Goal: Entertainment & Leisure: Consume media (video, audio)

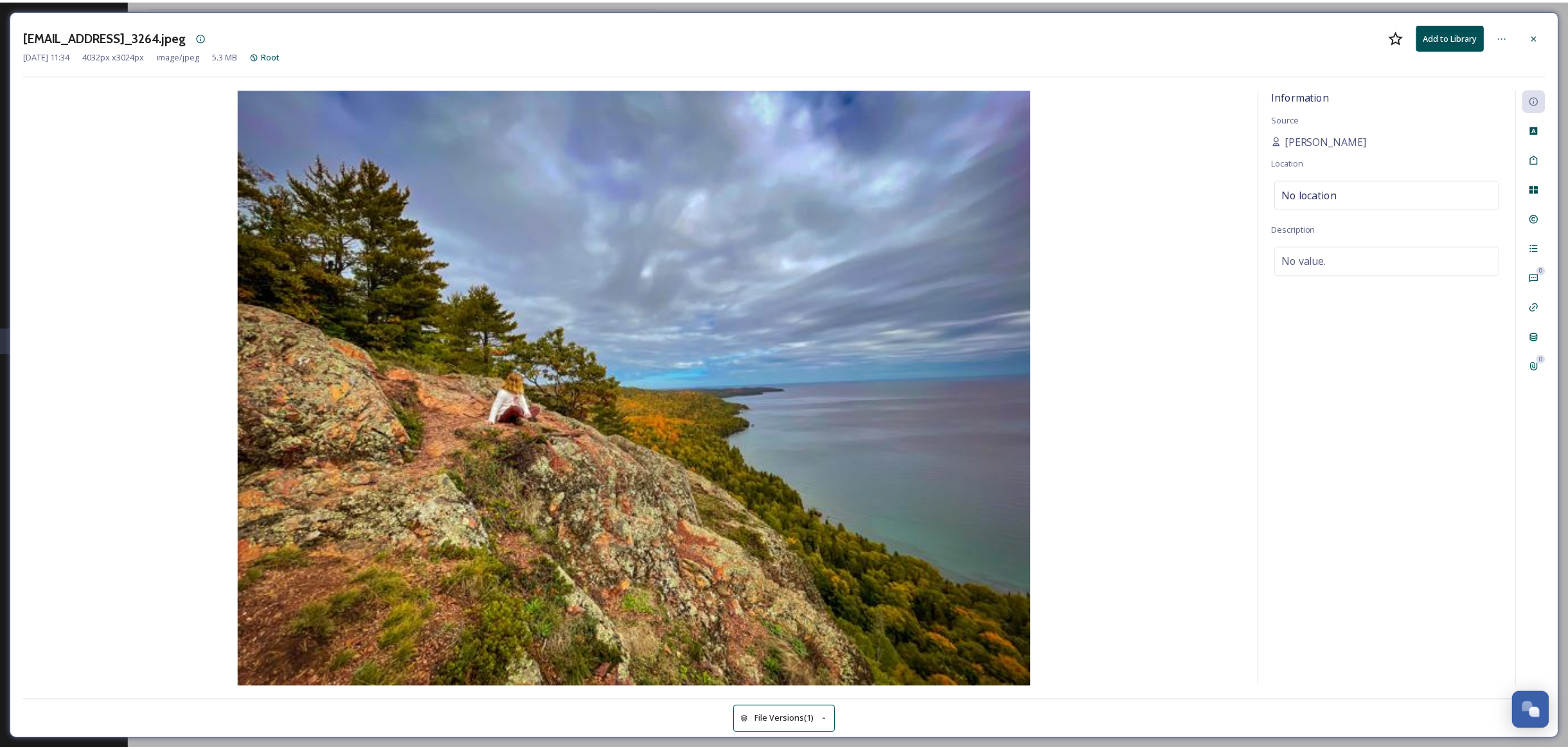
scroll to position [1863, 0]
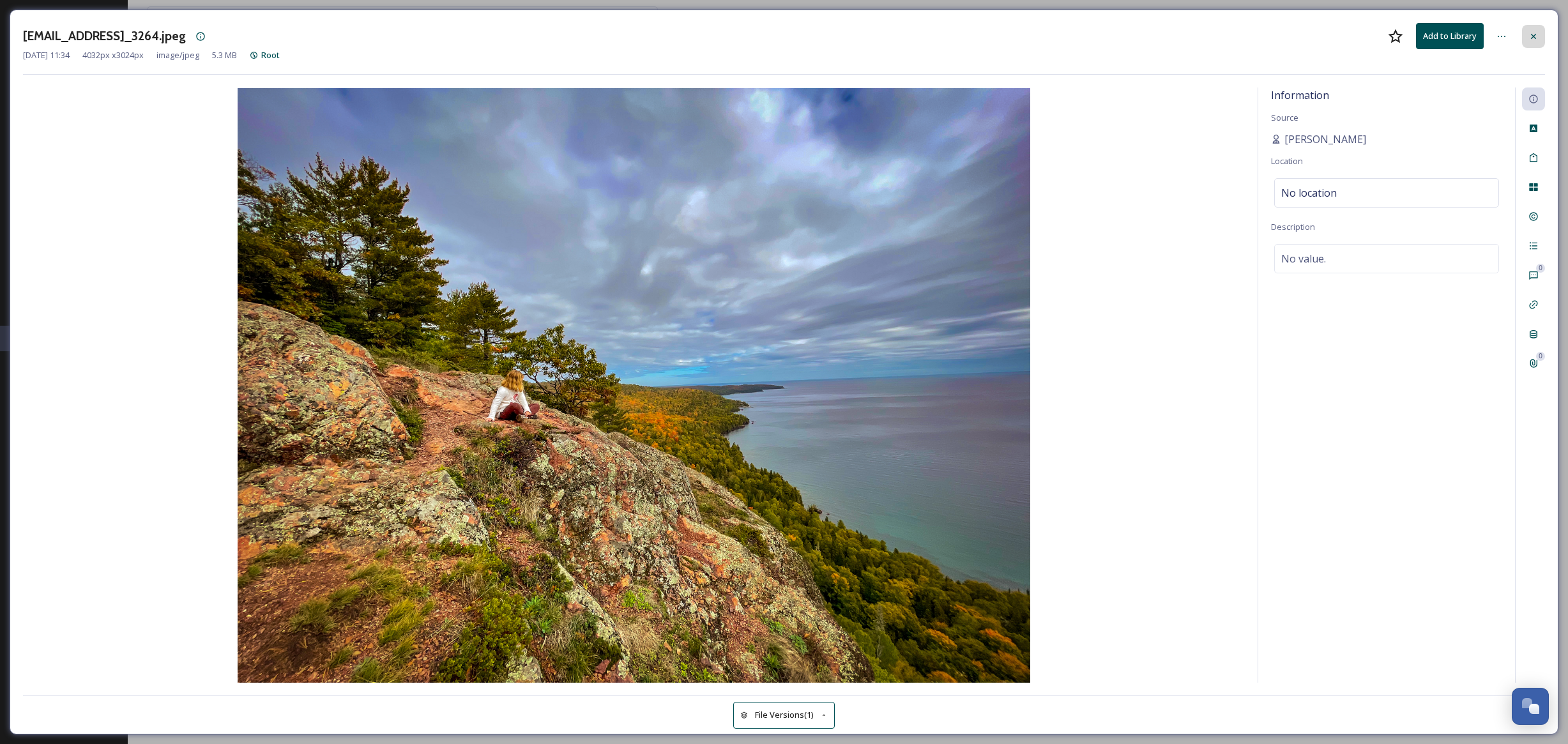
click at [1531, 39] on icon at bounding box center [1533, 36] width 10 height 10
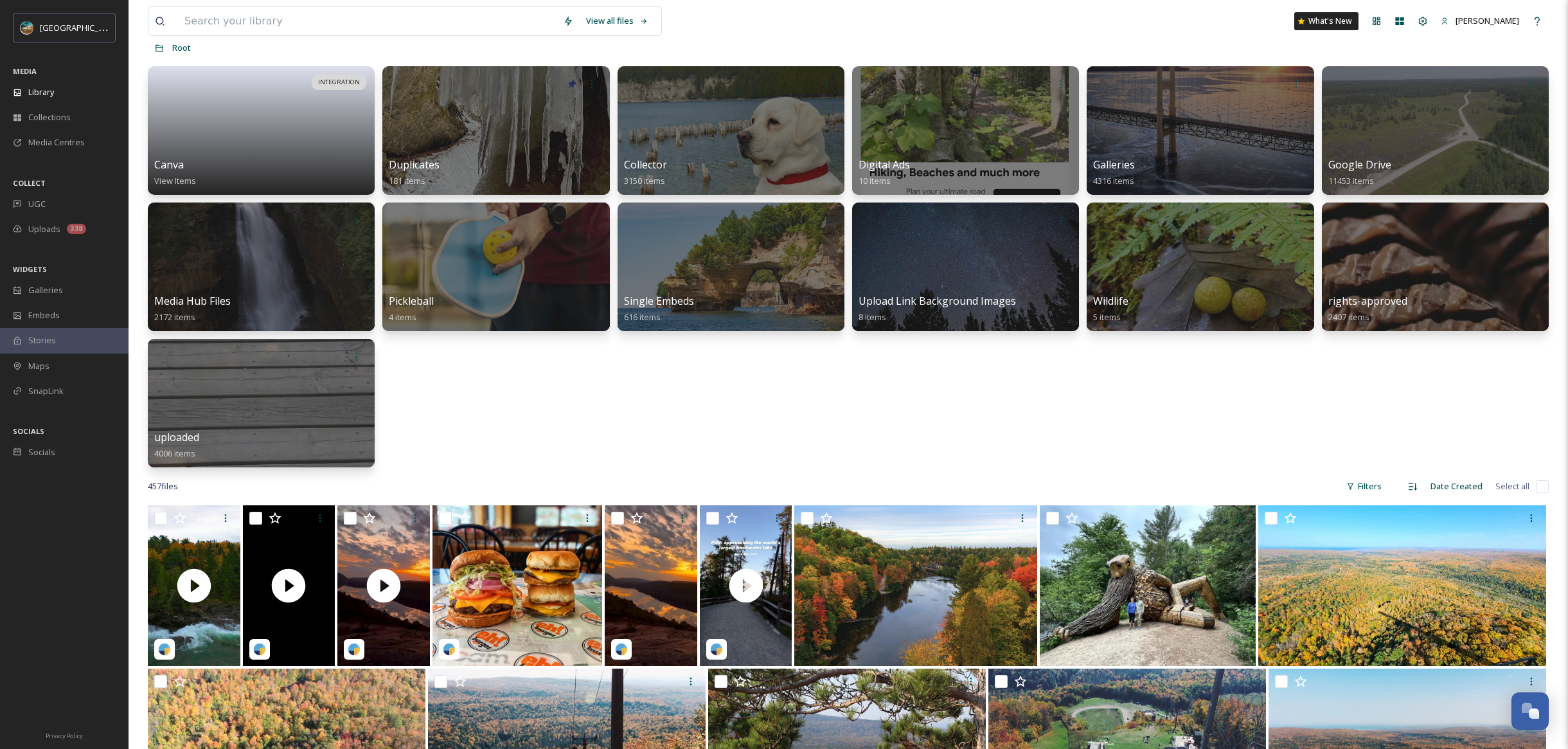
scroll to position [80, 0]
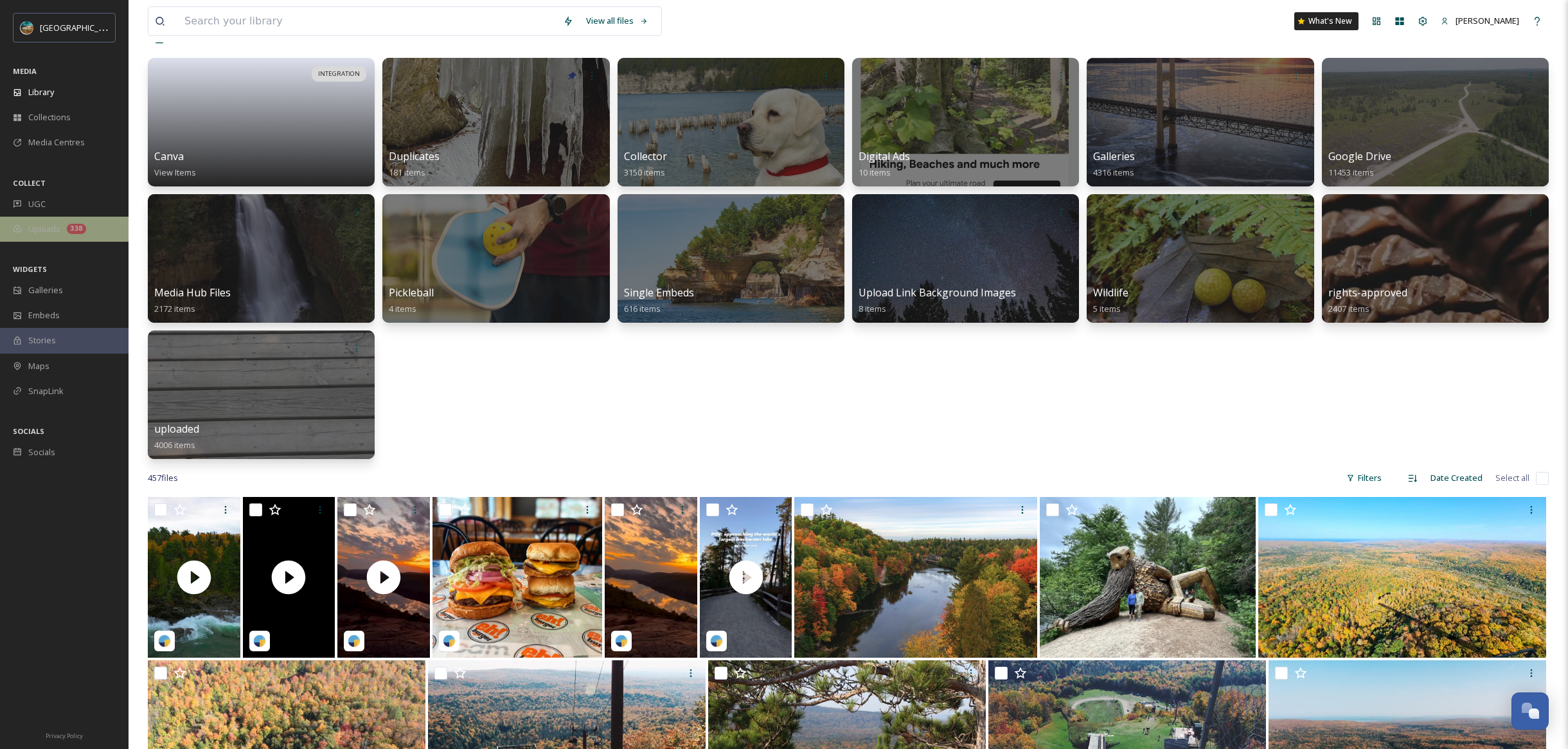
click at [33, 224] on span "Uploads" at bounding box center [44, 229] width 32 height 12
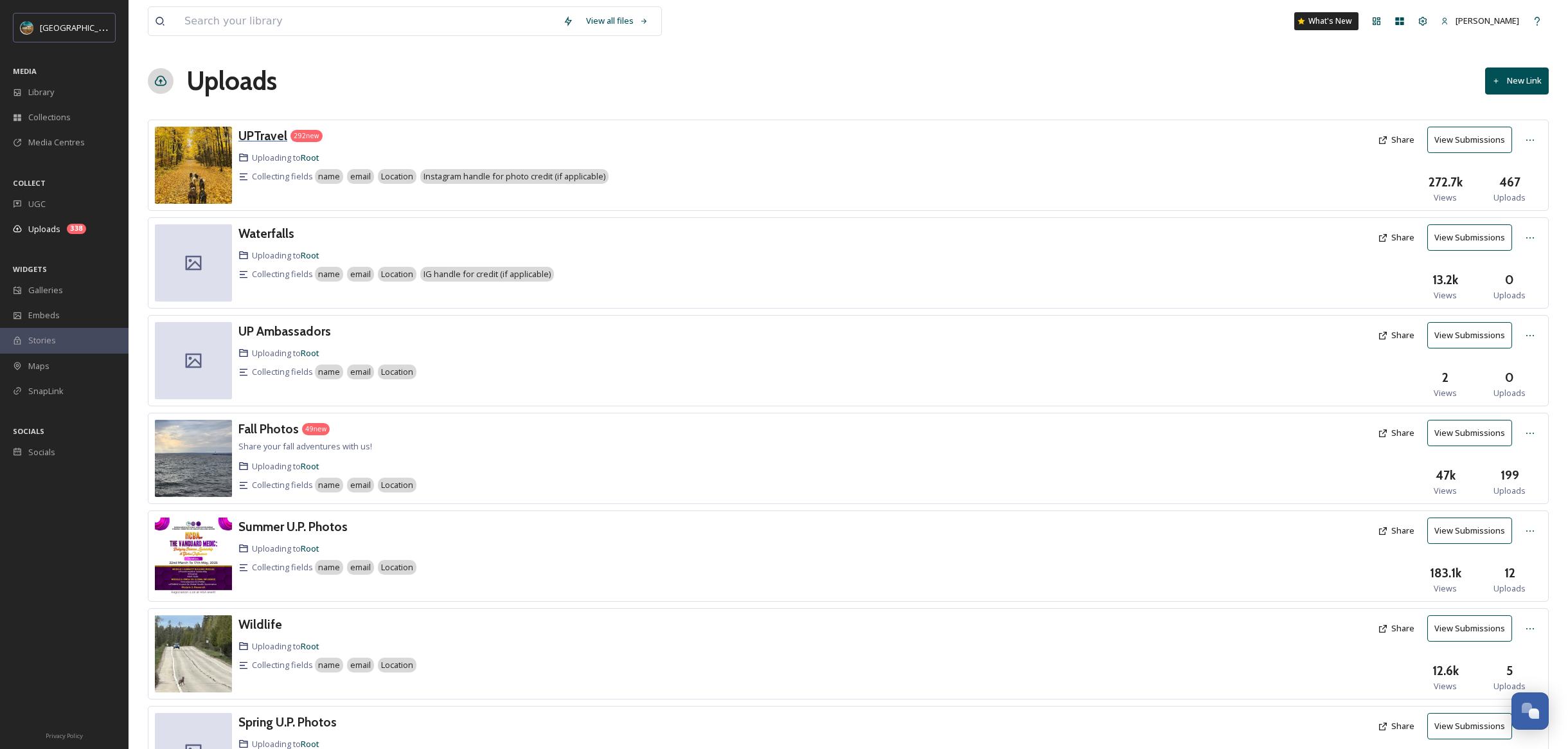
click at [258, 141] on h3 "UPTravel" at bounding box center [263, 135] width 49 height 15
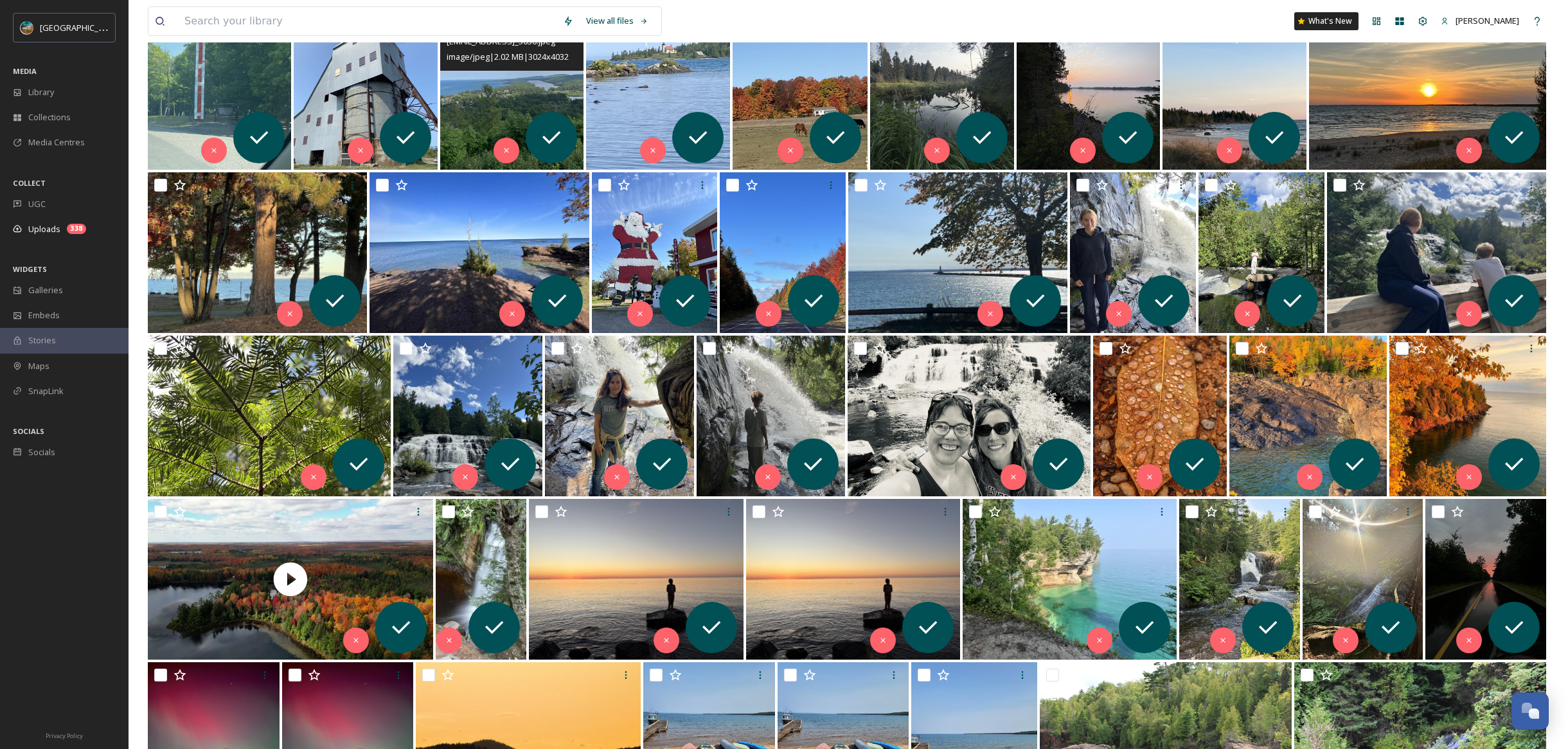
scroll to position [1670, 0]
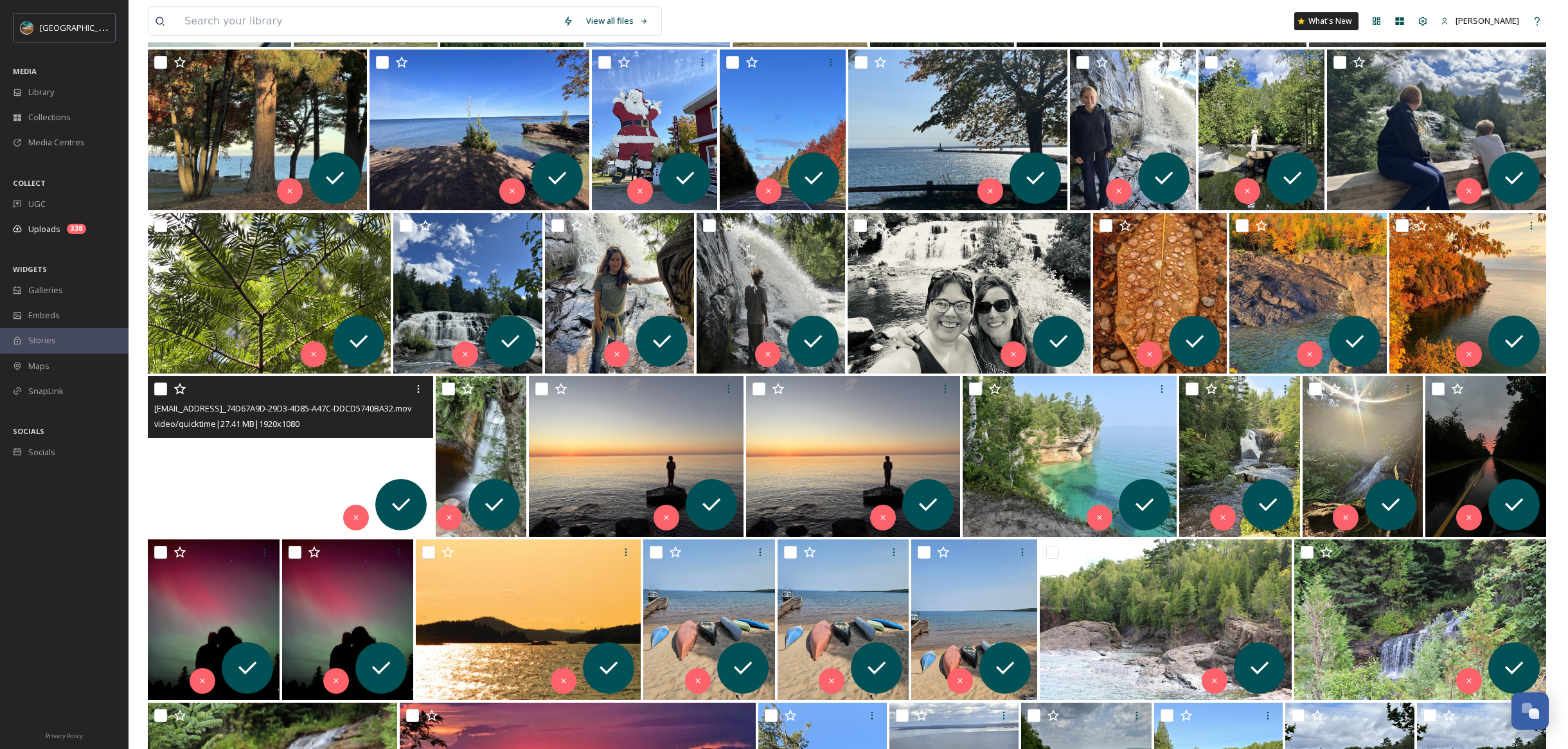
click at [377, 455] on video "ext_1757203199.062389_customerservice@bfamilyatthelake.com-copy_74D67A9D-29D3-4…" at bounding box center [290, 456] width 285 height 161
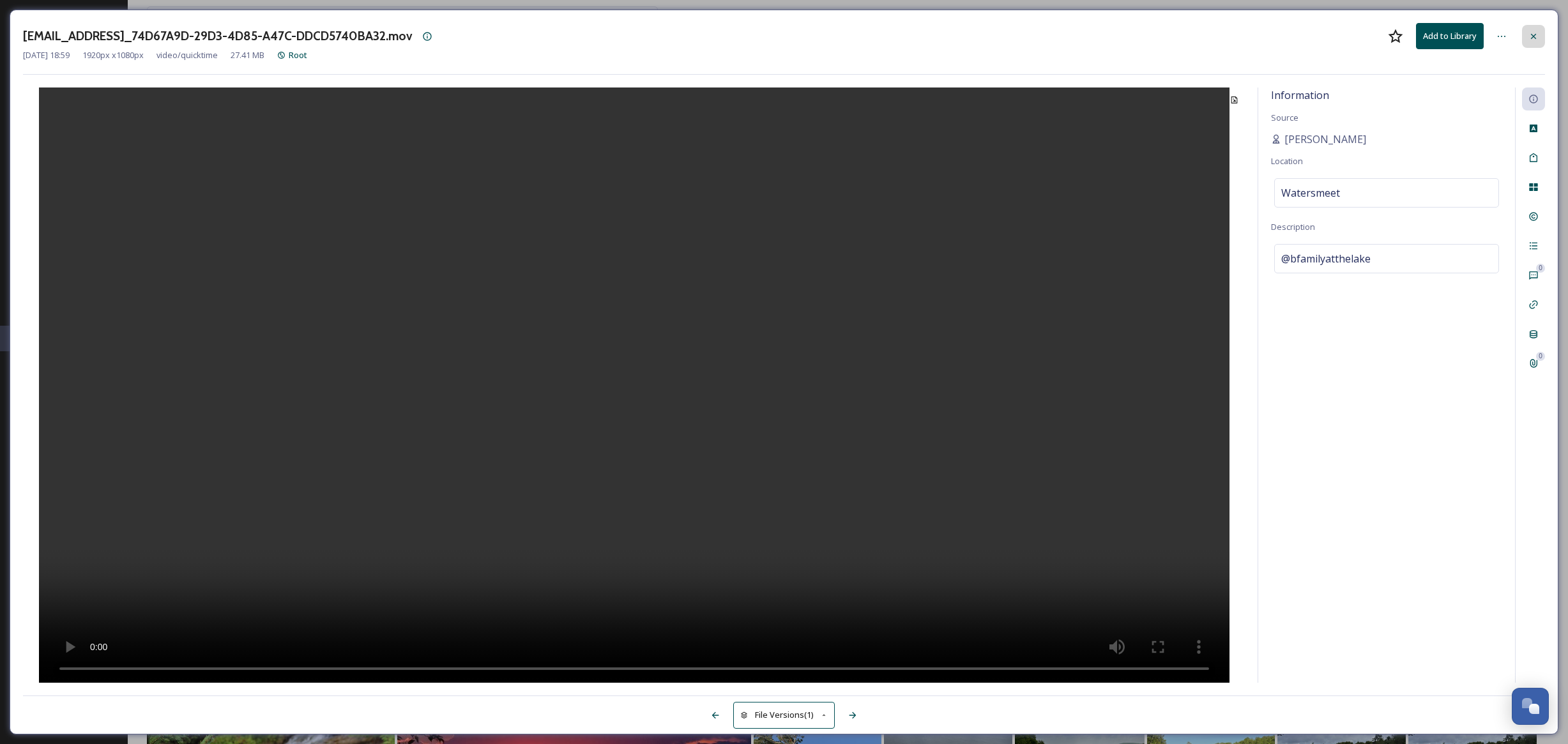
click at [1537, 31] on icon at bounding box center [1533, 36] width 10 height 10
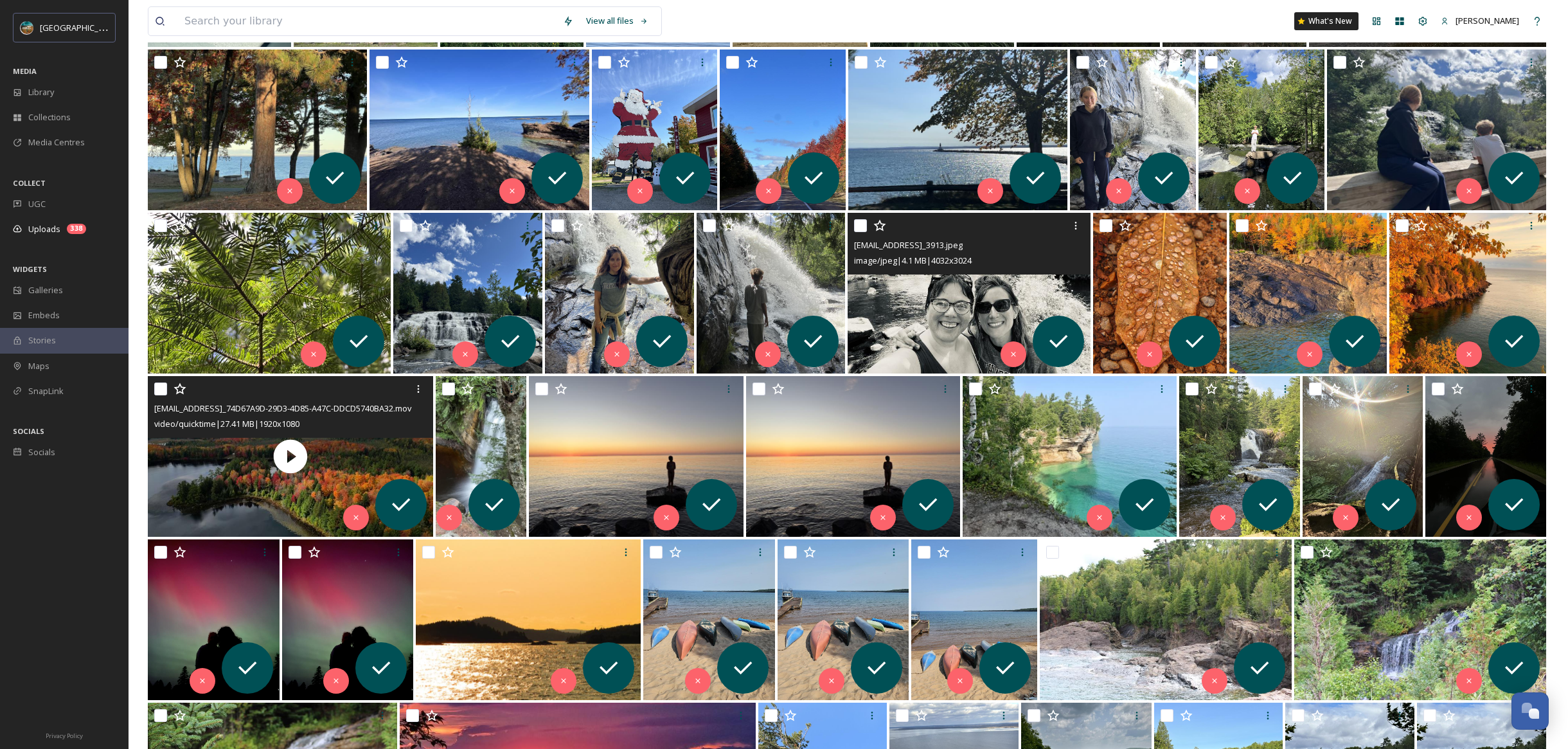
click at [966, 305] on img at bounding box center [969, 293] width 243 height 161
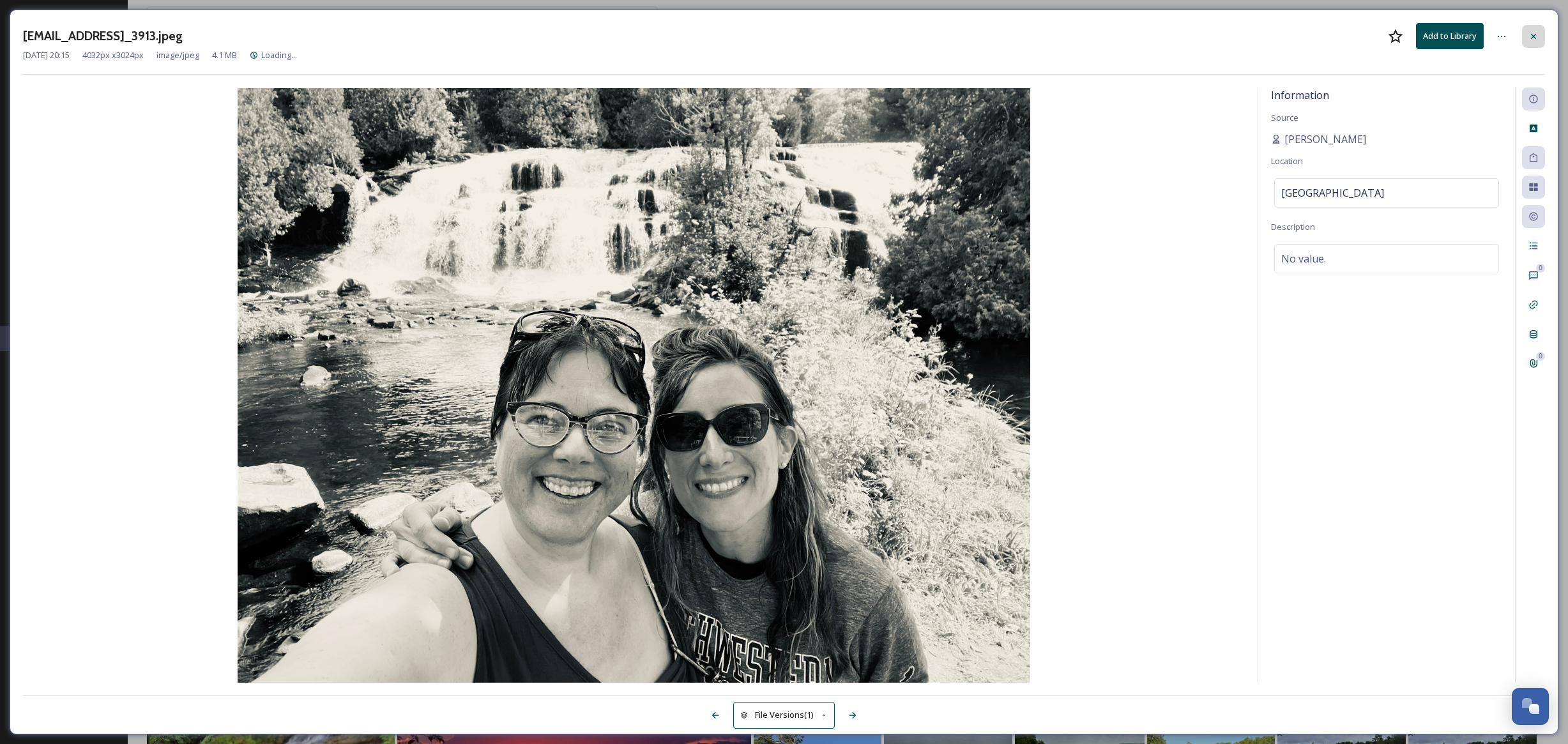
click at [1533, 32] on icon at bounding box center [1533, 36] width 10 height 10
